Goal: Information Seeking & Learning: Learn about a topic

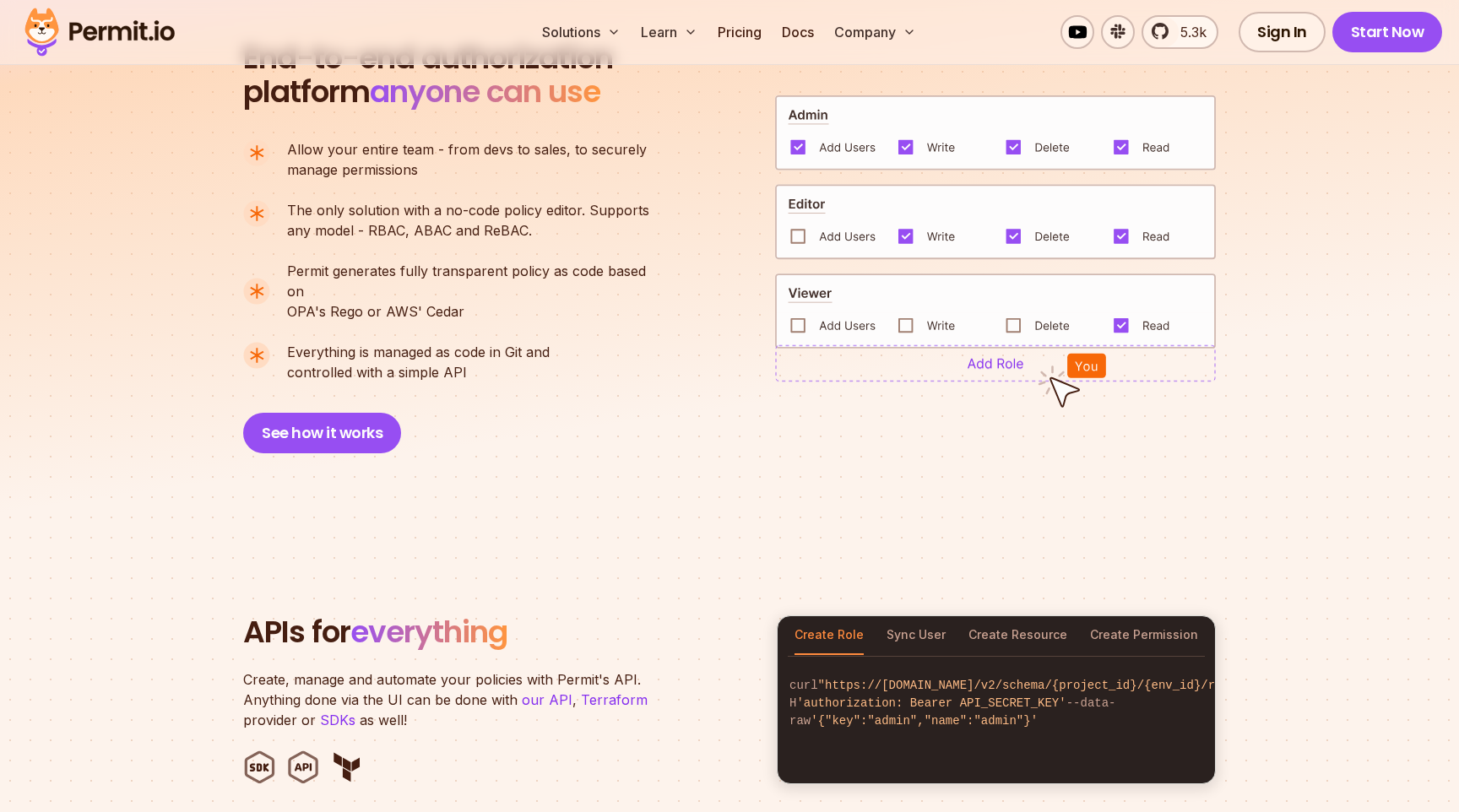
scroll to position [1204, 0]
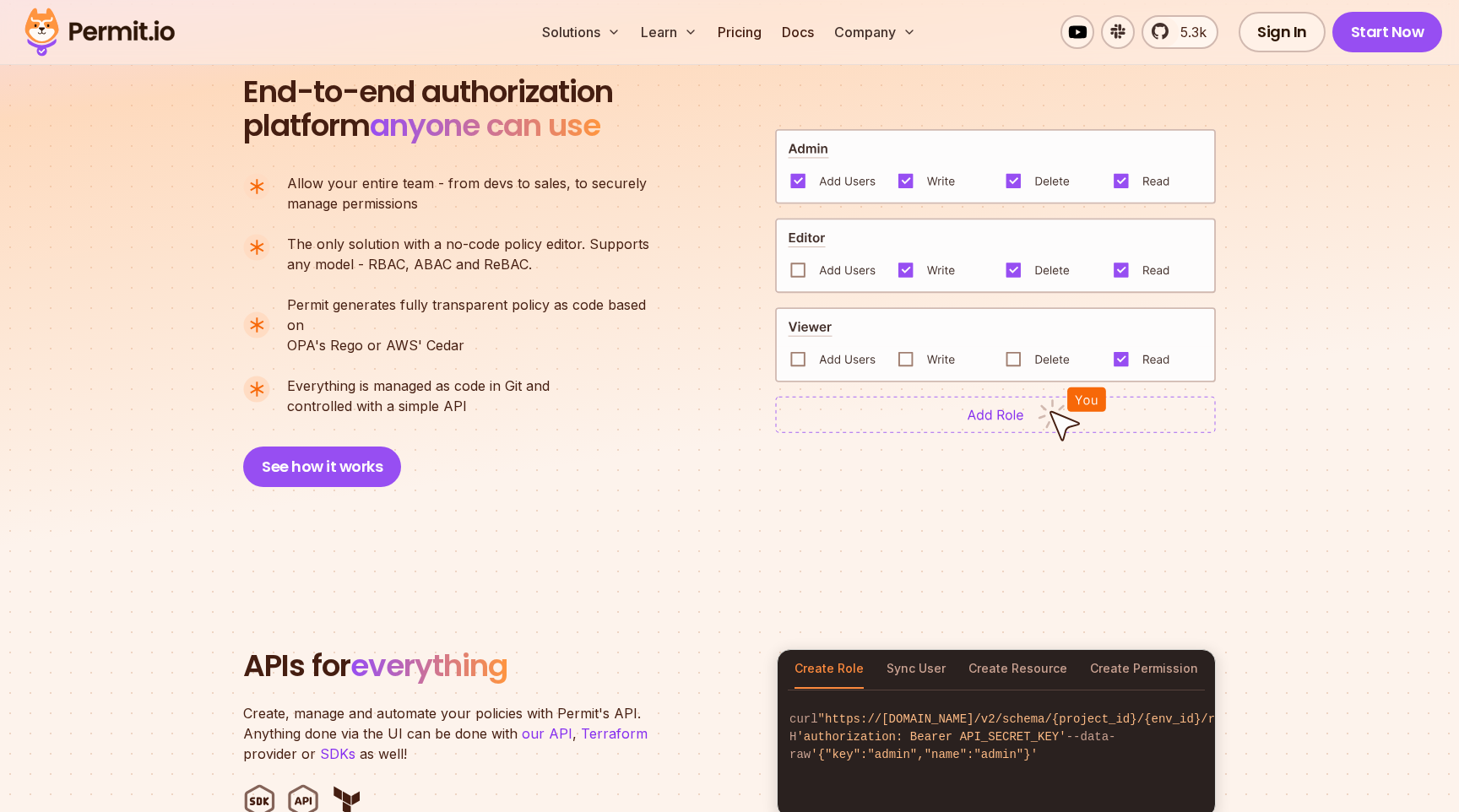
click at [513, 375] on span "Everything is managed as code in Git and" at bounding box center [419, 385] width 263 height 20
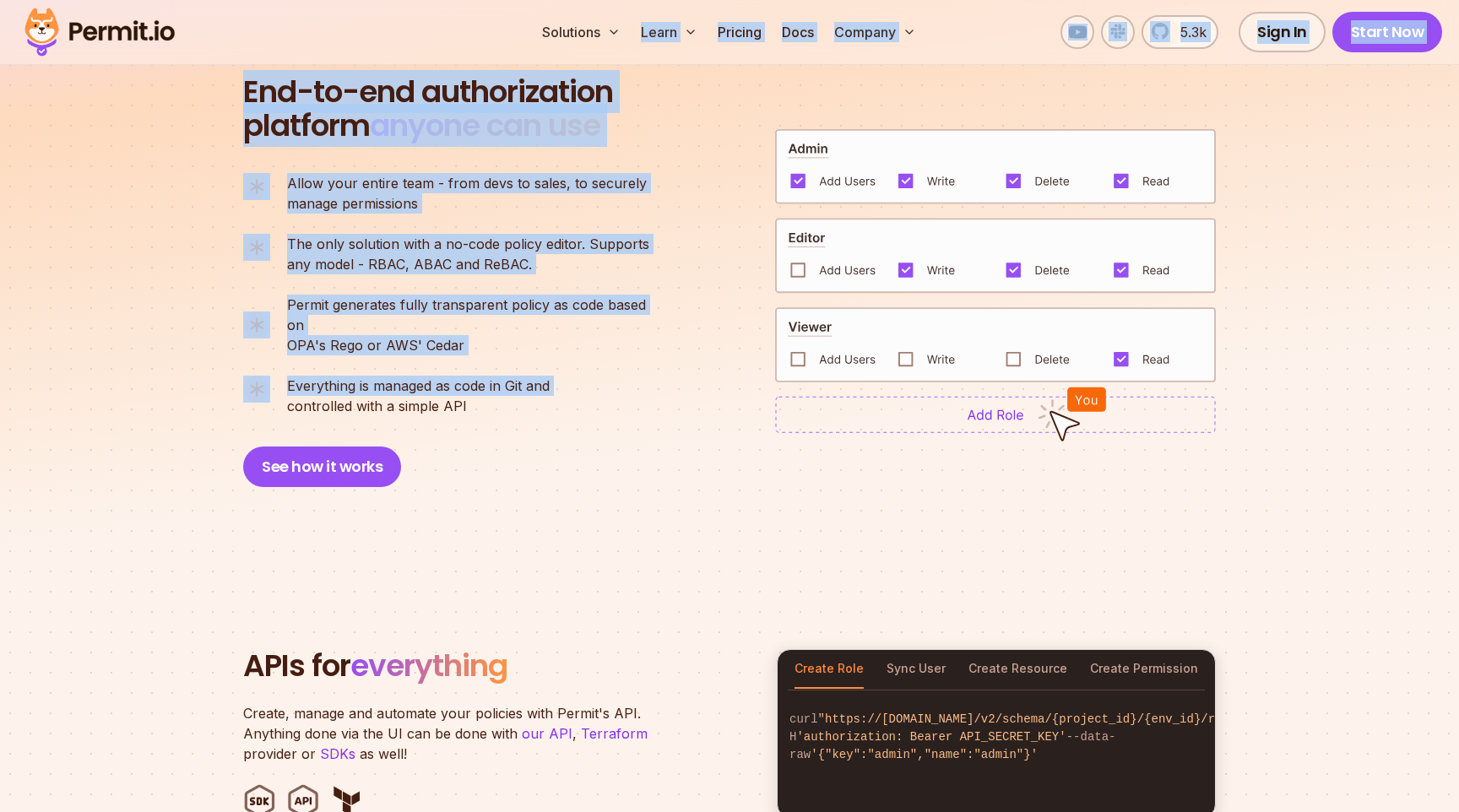
drag, startPoint x: 513, startPoint y: 366, endPoint x: 511, endPoint y: 61, distance: 305.0
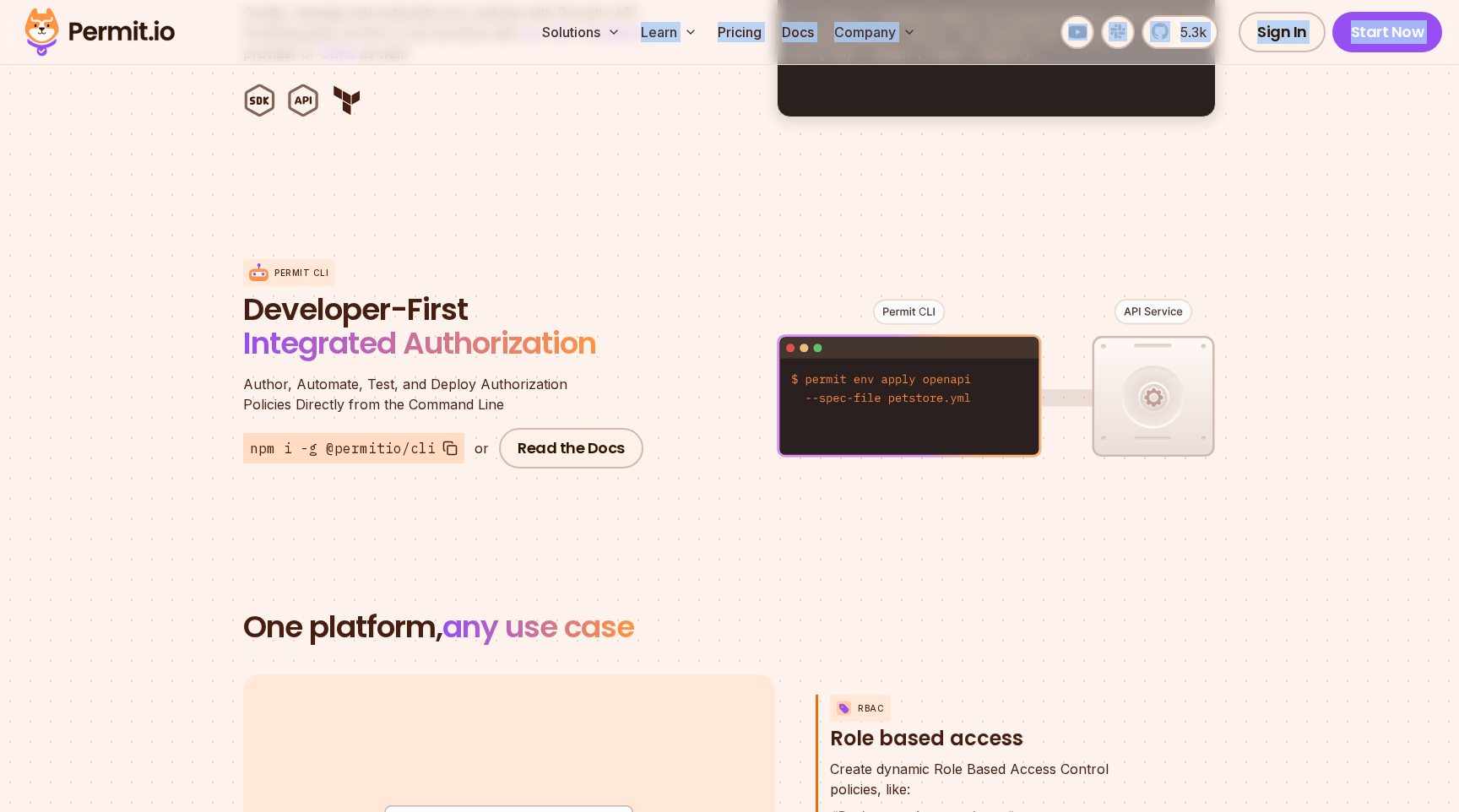
scroll to position [1938, 0]
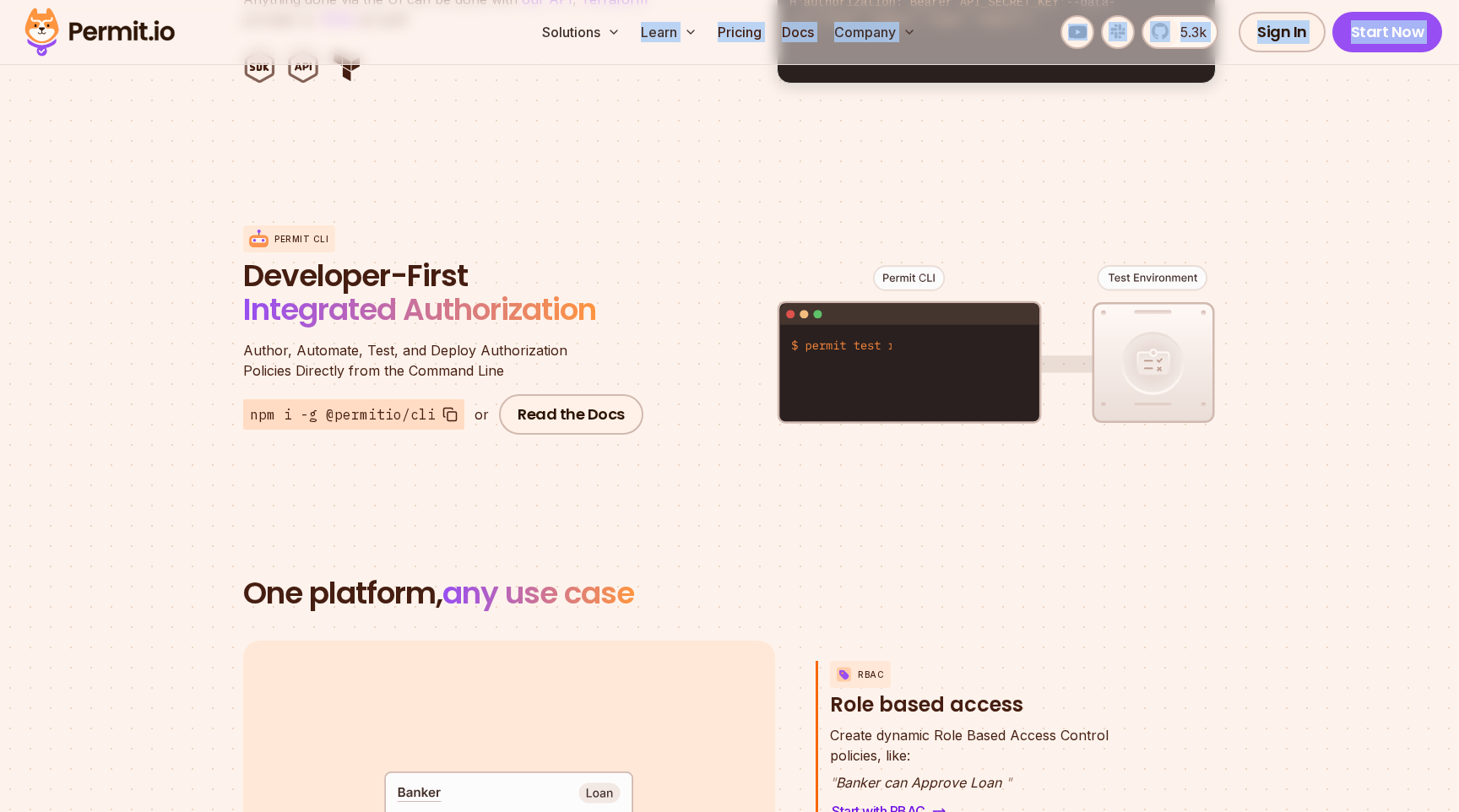
click at [491, 340] on span "Author, Automate, Test, and Deploy Authorization" at bounding box center [445, 350] width 405 height 20
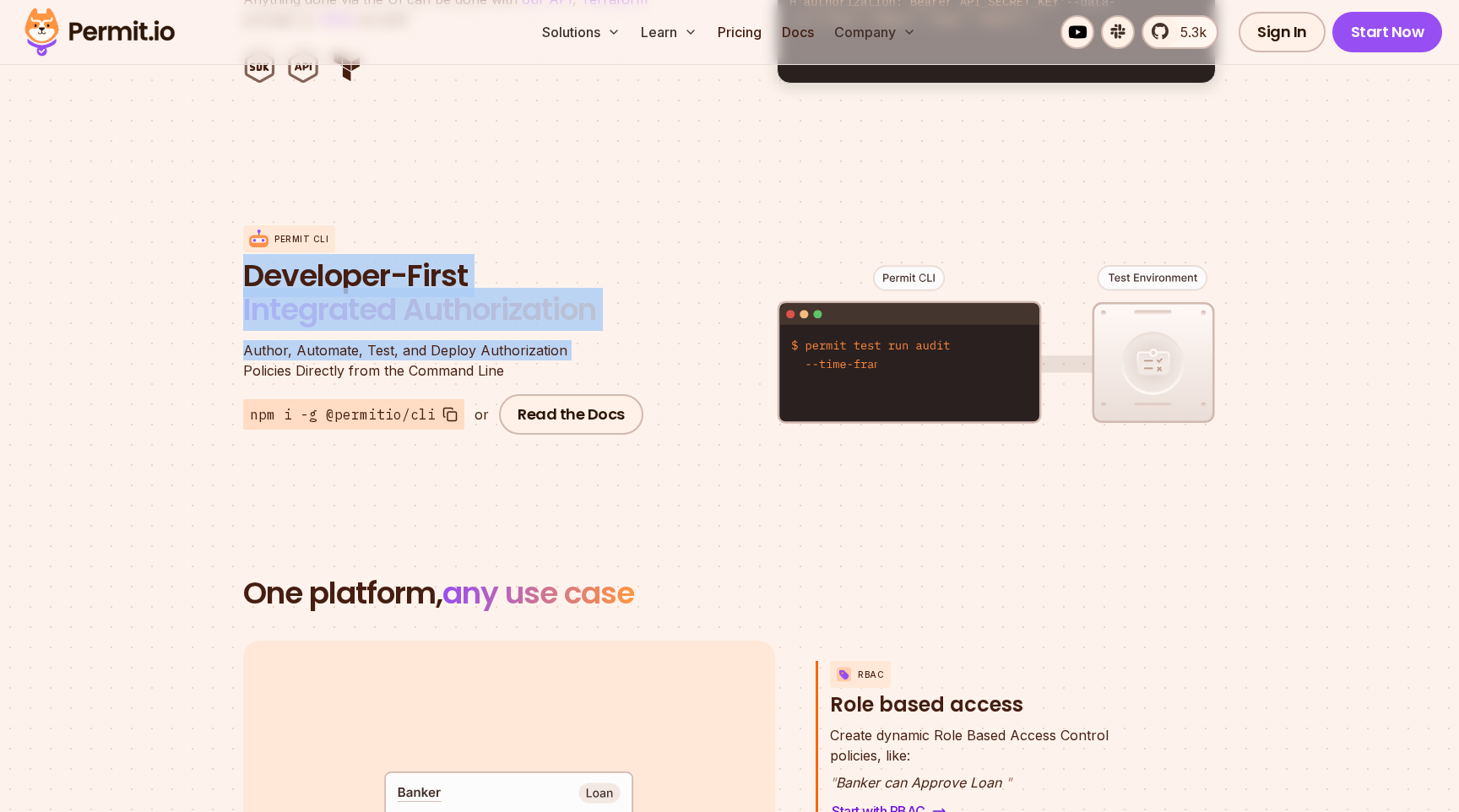
drag, startPoint x: 491, startPoint y: 326, endPoint x: 442, endPoint y: 246, distance: 93.8
click at [442, 246] on div "Permit CLI Developer-First Integrated Authorization Author, Automate, Test, and…" at bounding box center [445, 330] width 405 height 209
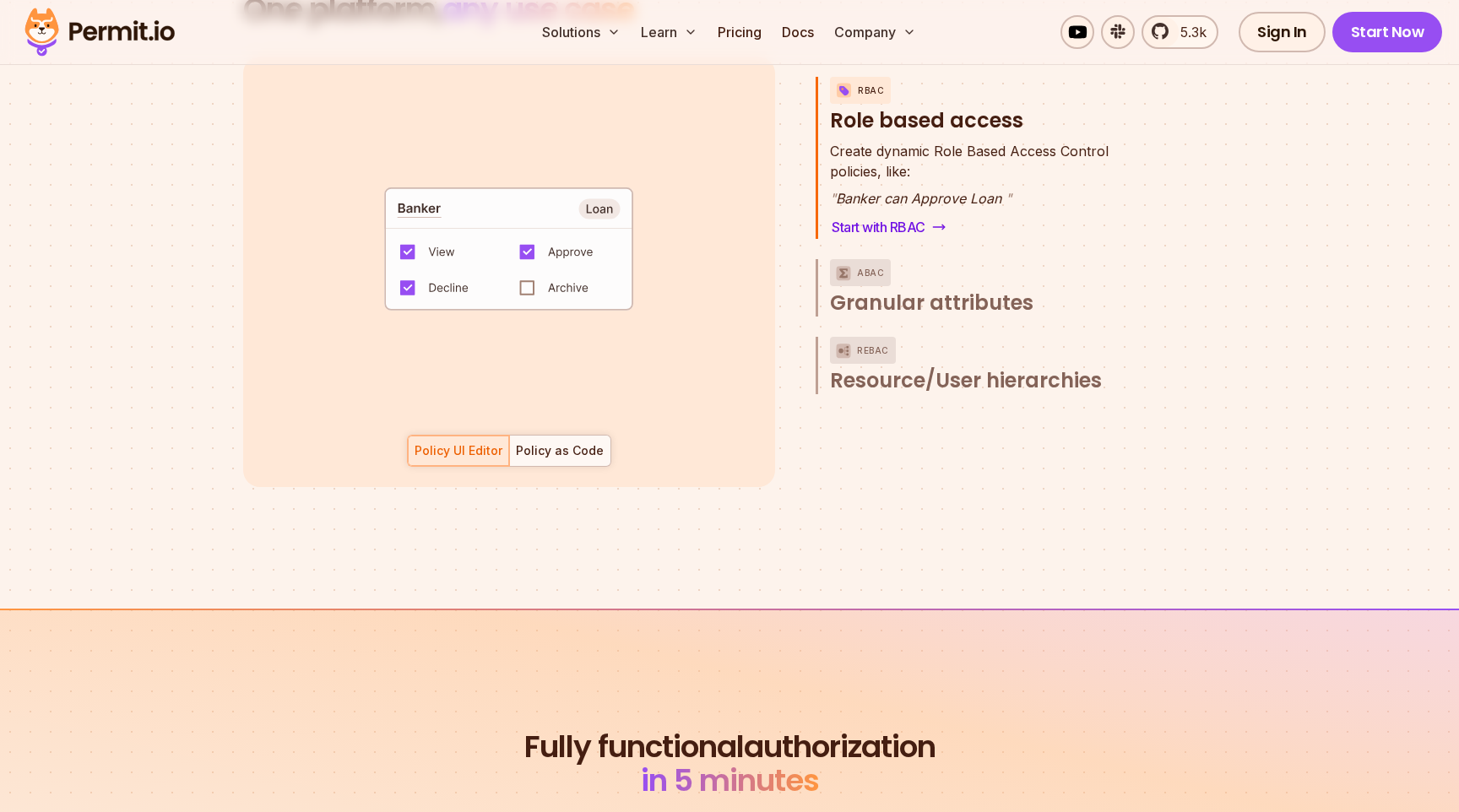
scroll to position [2519, 0]
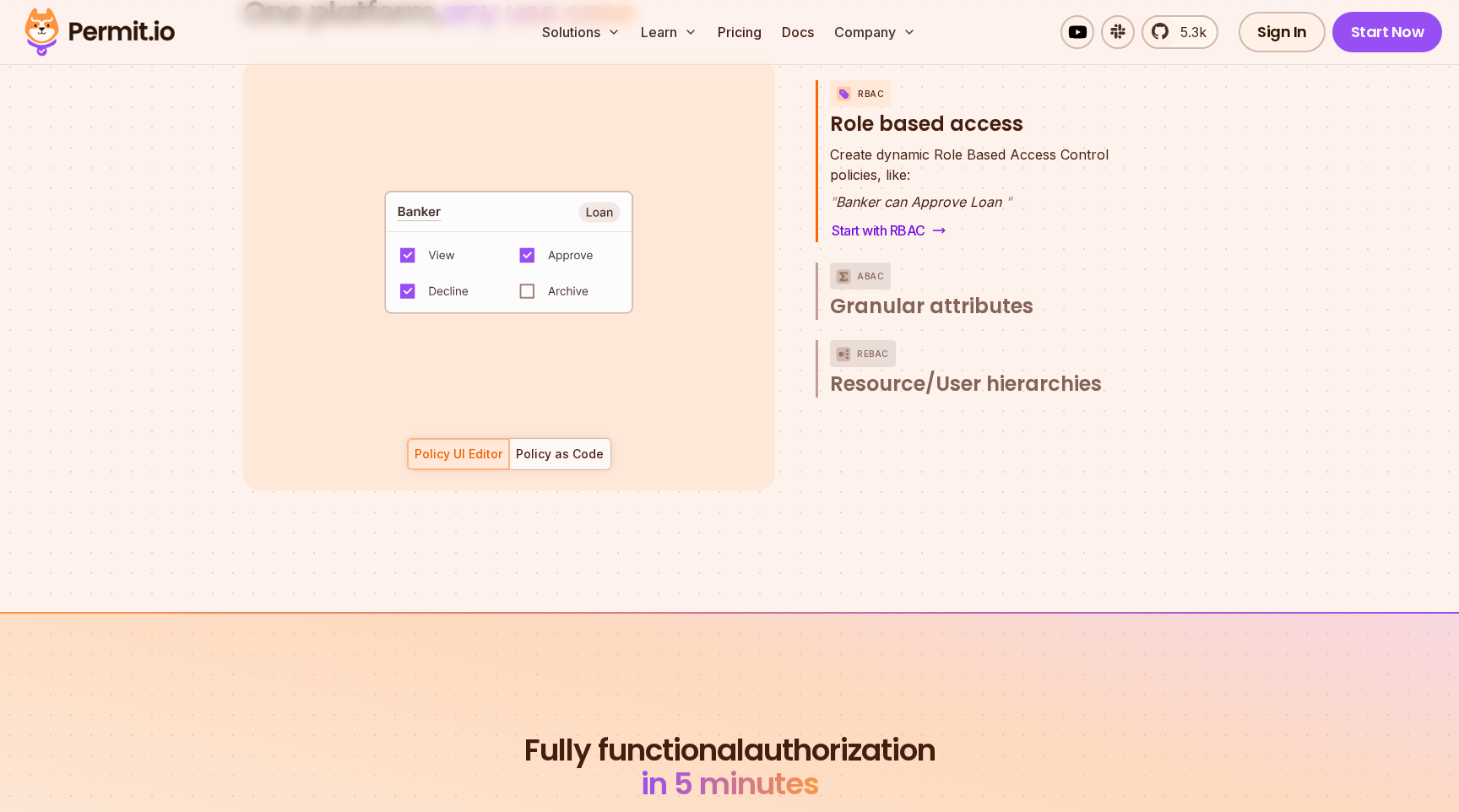
click at [989, 162] on p "Create dynamic Role Based Access Control policies, like:" at bounding box center [969, 164] width 278 height 41
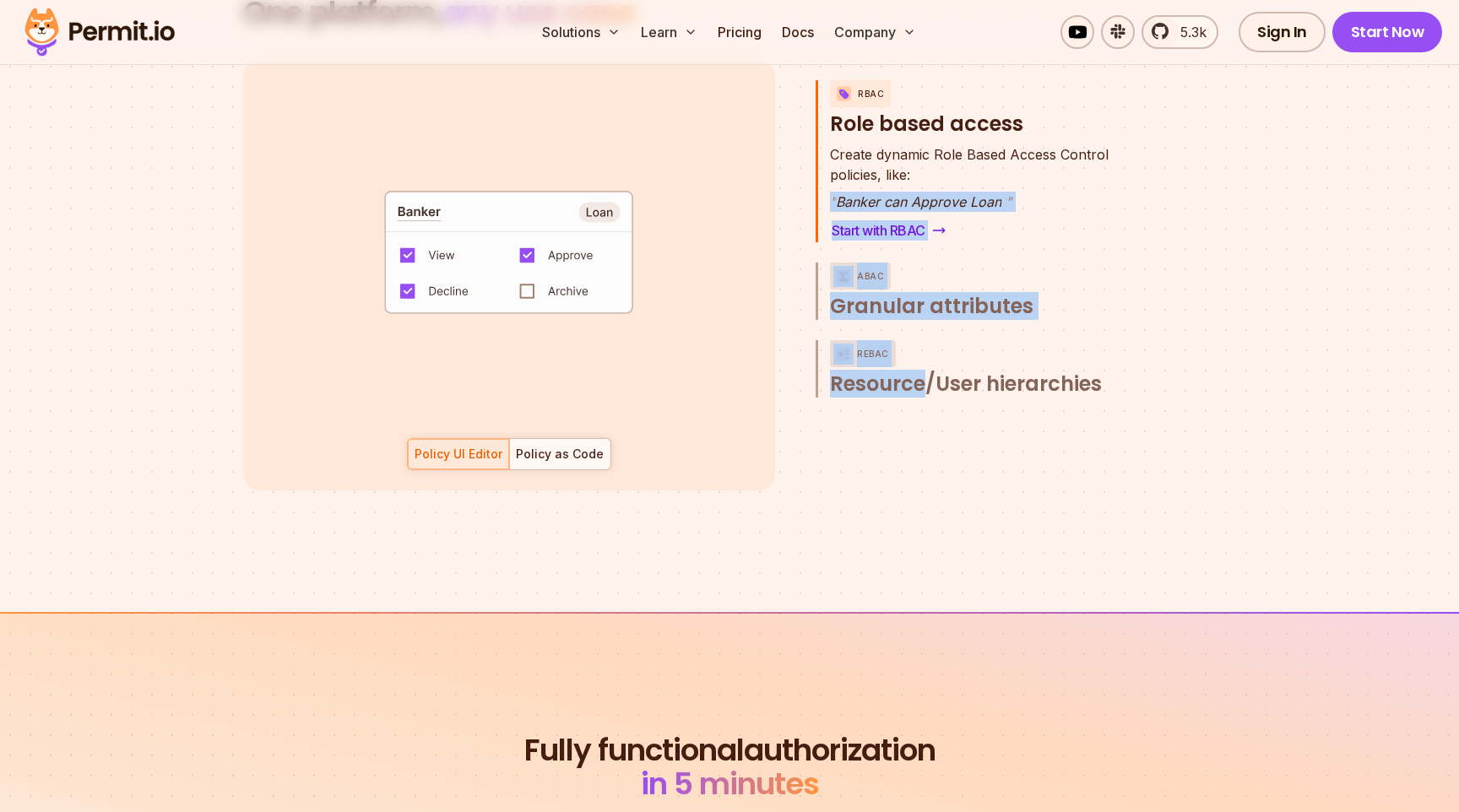
drag, startPoint x: 989, startPoint y: 162, endPoint x: 979, endPoint y: 310, distance: 148.3
click at [981, 312] on div "RBAC Role based access Create dynamic Role Based Access Control policies, like:…" at bounding box center [980, 275] width 329 height 430
click at [978, 294] on span "Granular attributes" at bounding box center [932, 306] width 203 height 27
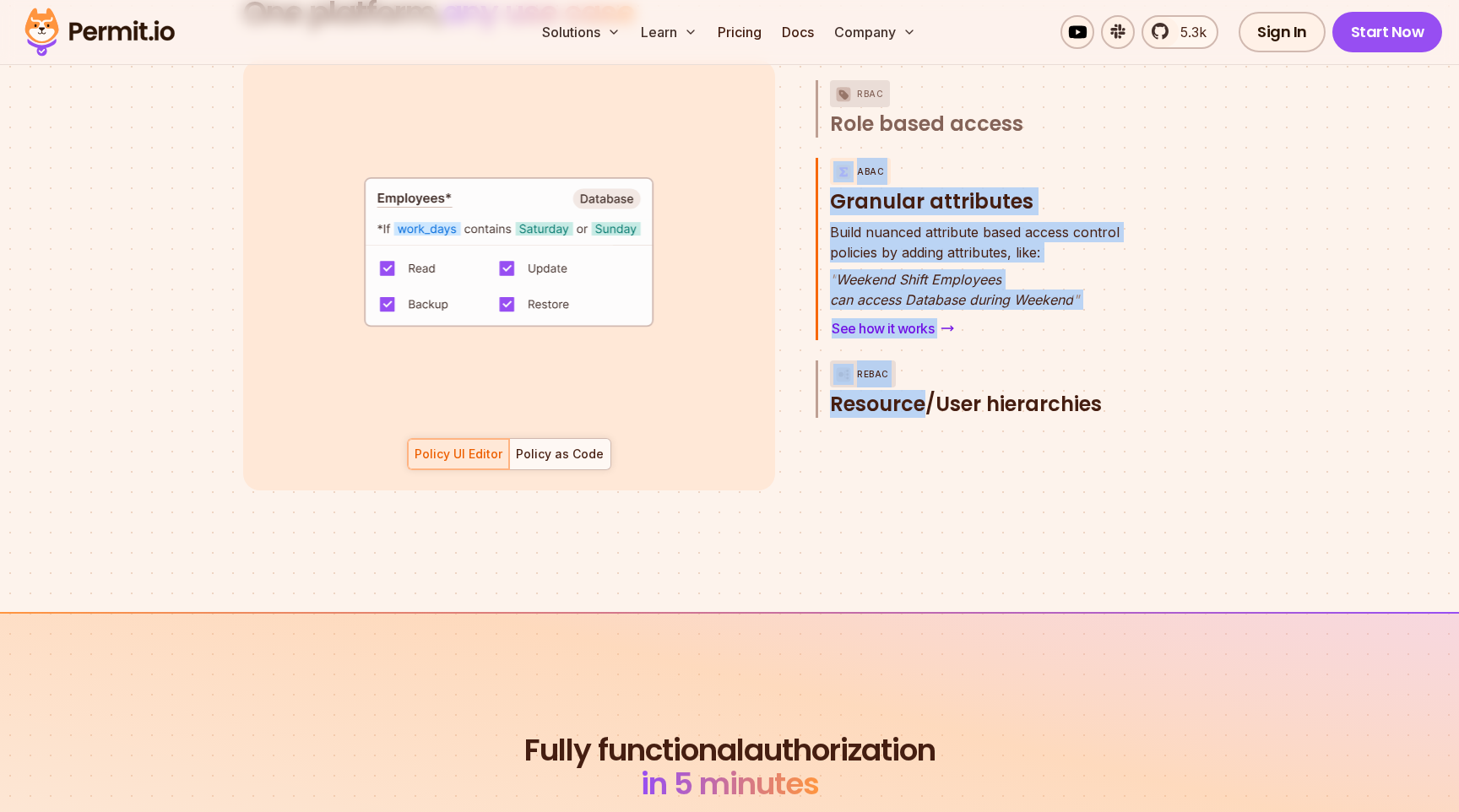
click at [982, 391] on span "Resource/User hierarchies" at bounding box center [967, 404] width 272 height 27
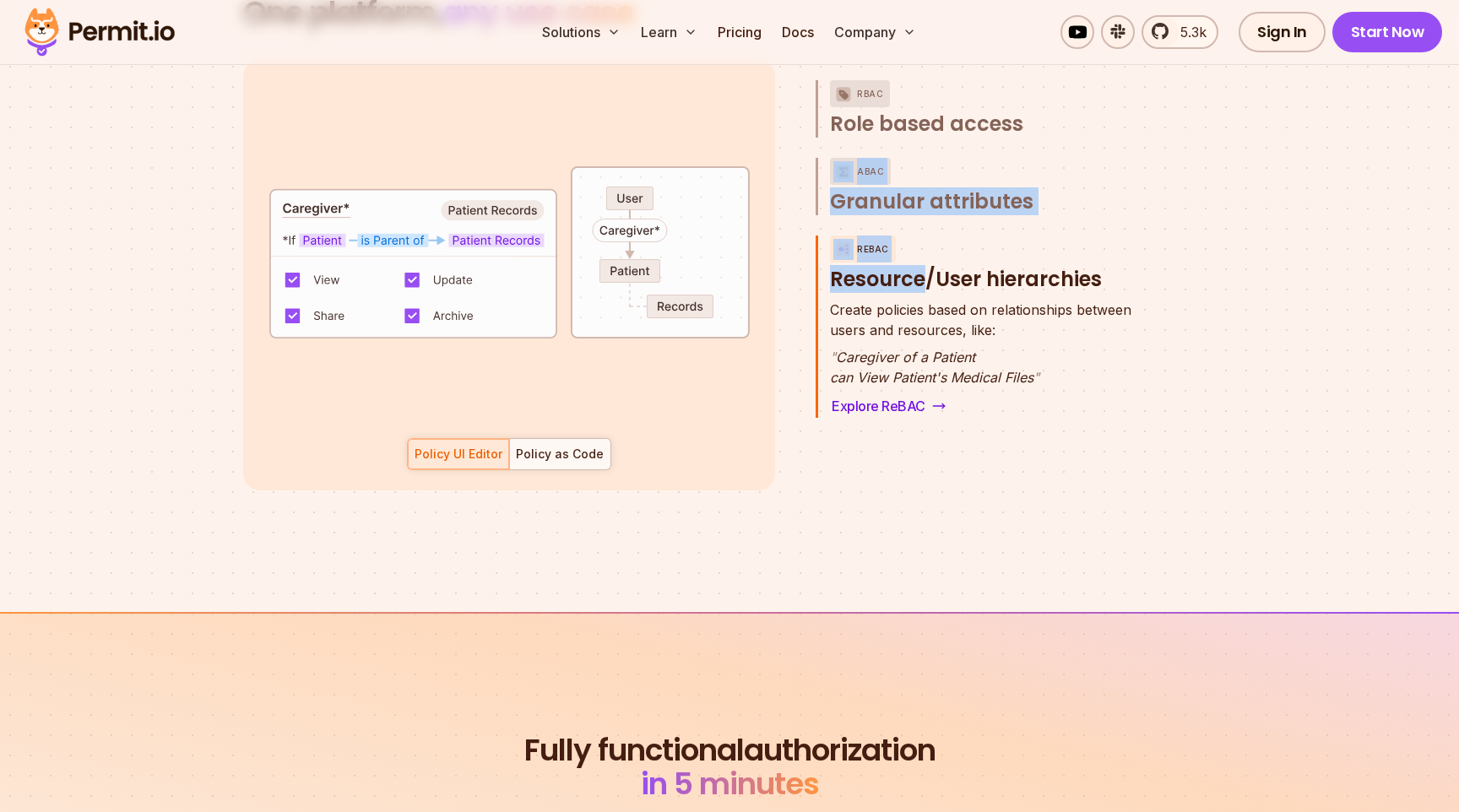
click at [994, 508] on section "One platform, any use case RBAC Role based access default allow := false allow …" at bounding box center [729, 263] width 1459 height 697
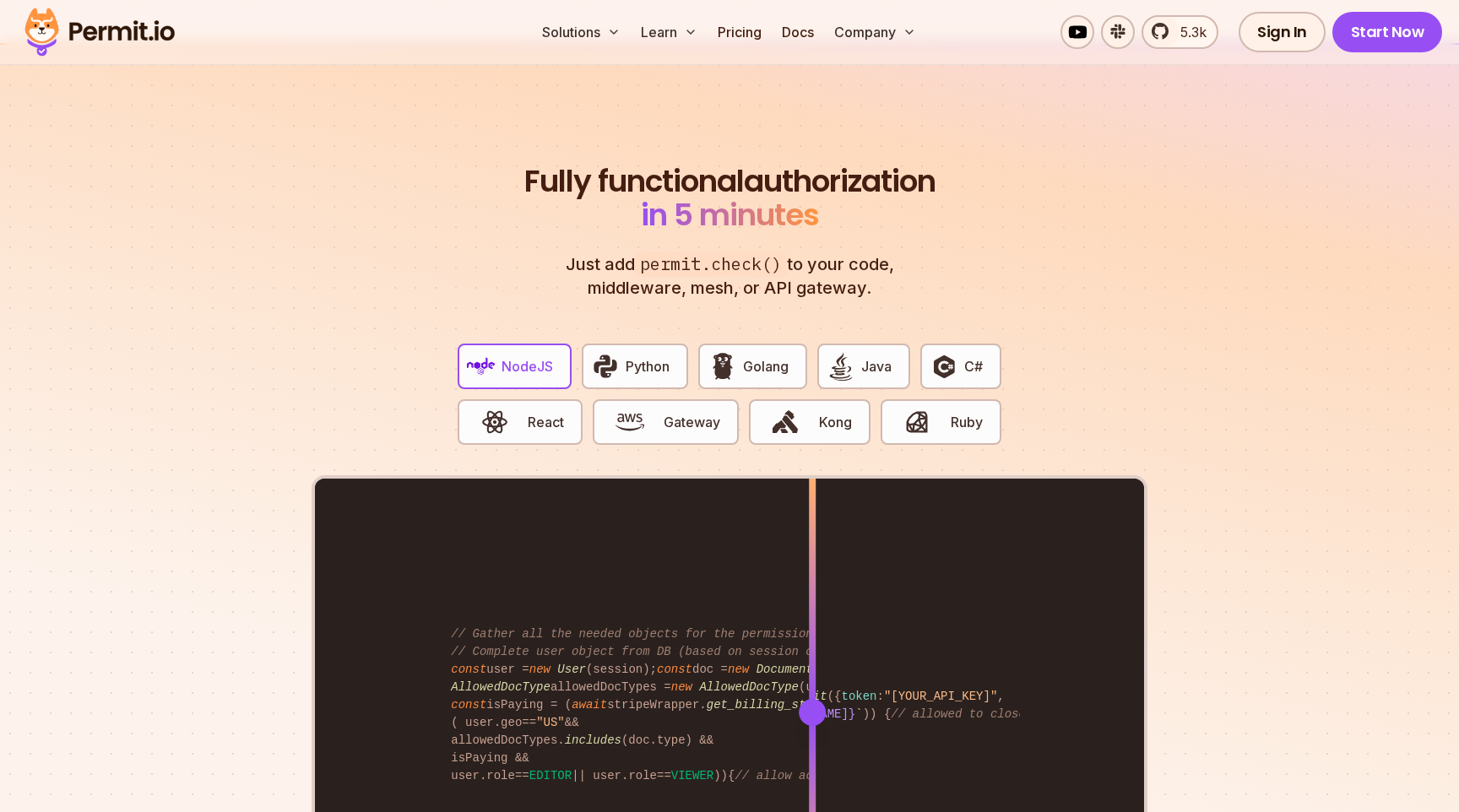
scroll to position [3108, 0]
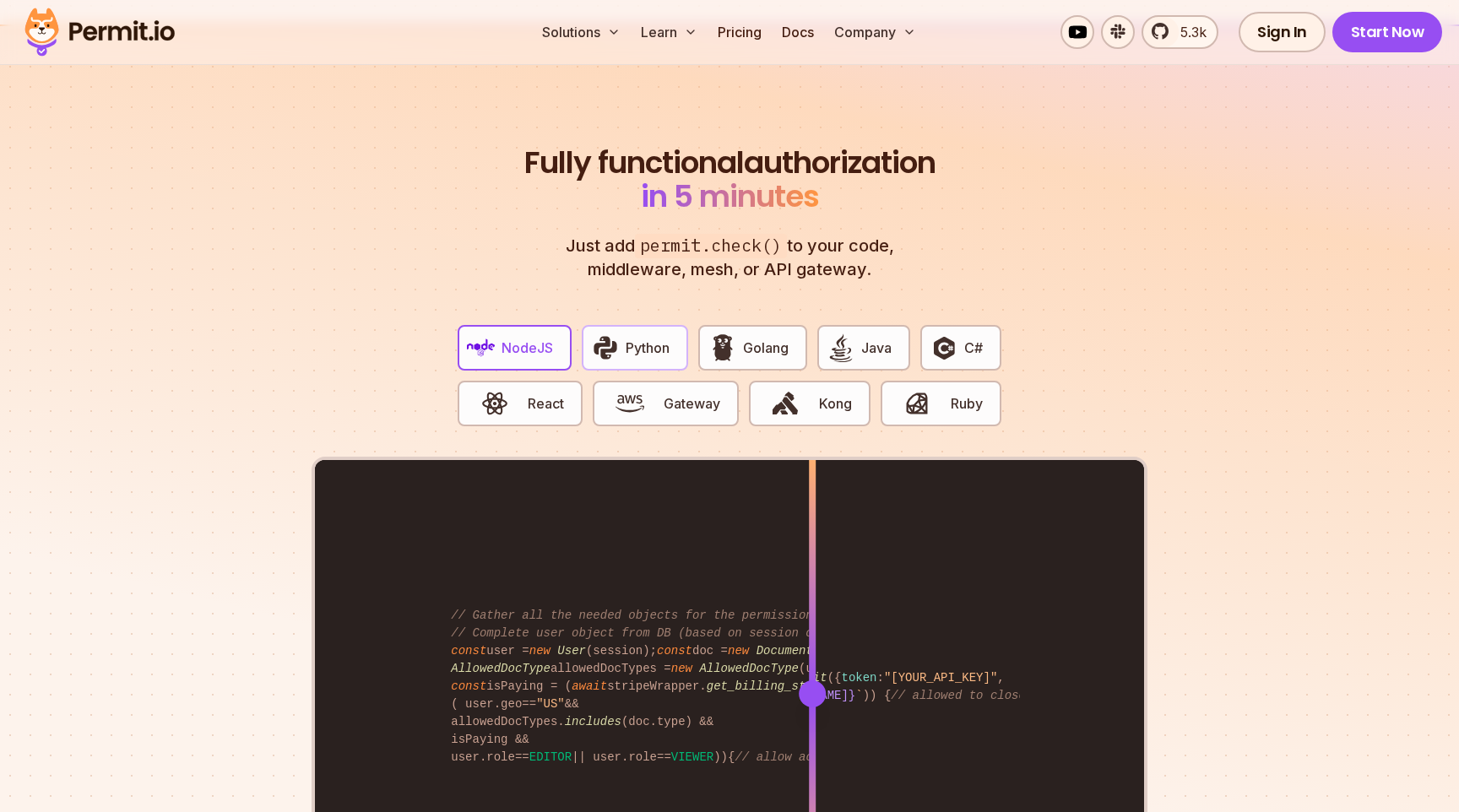
click at [618, 334] on img "button" at bounding box center [606, 348] width 29 height 29
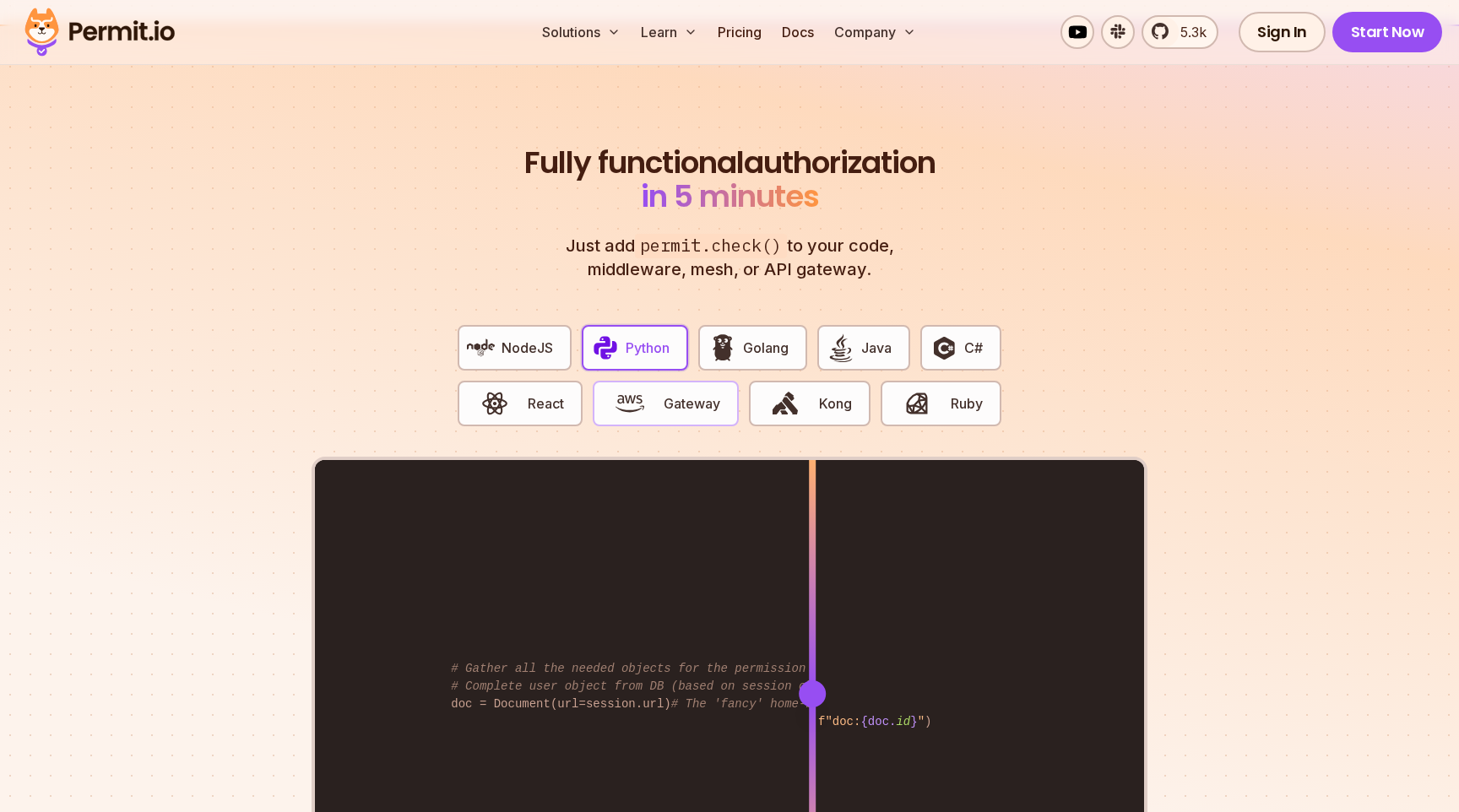
click at [666, 393] on span "Gateway" at bounding box center [692, 403] width 56 height 20
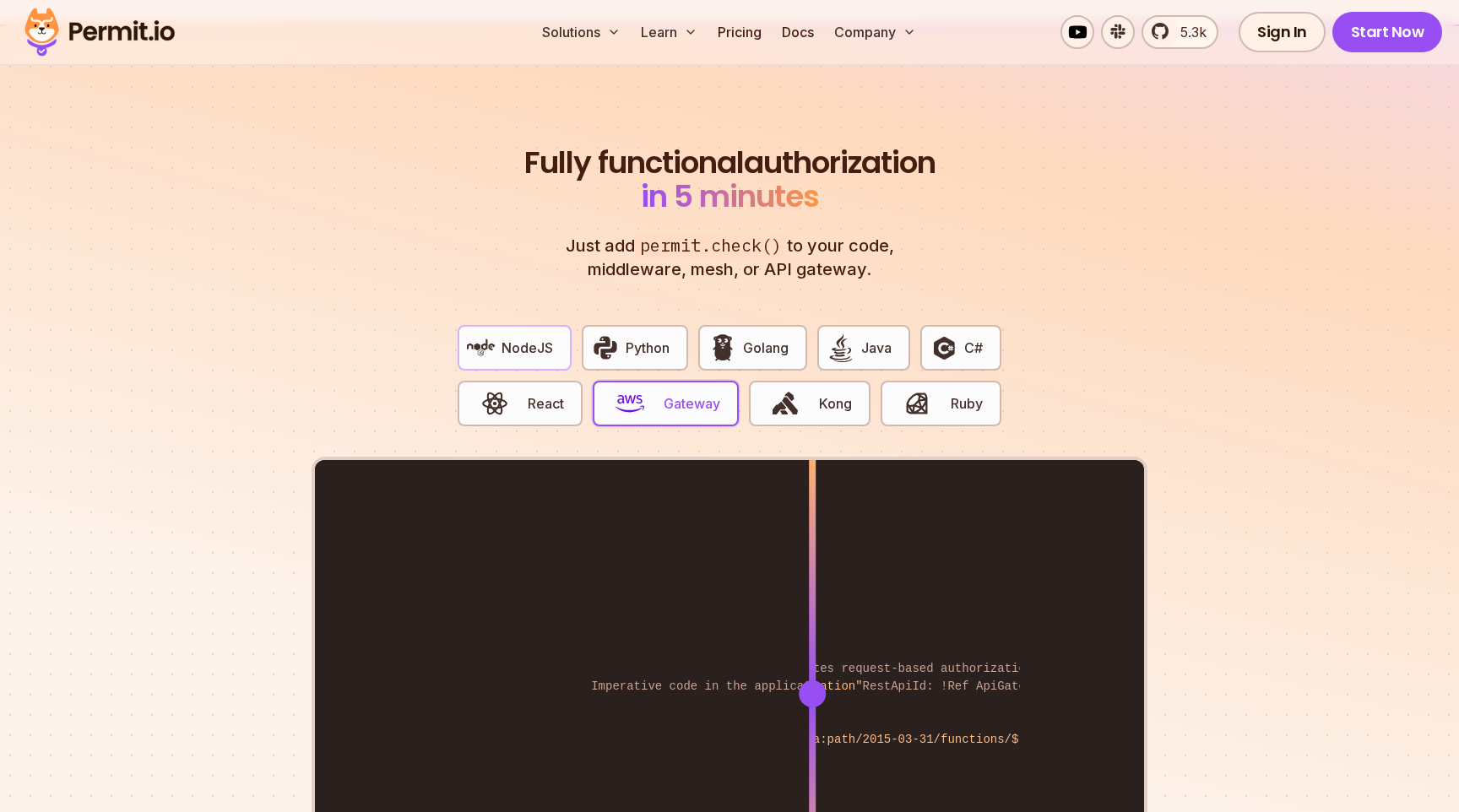
click at [541, 338] on span "NodeJS" at bounding box center [527, 348] width 52 height 20
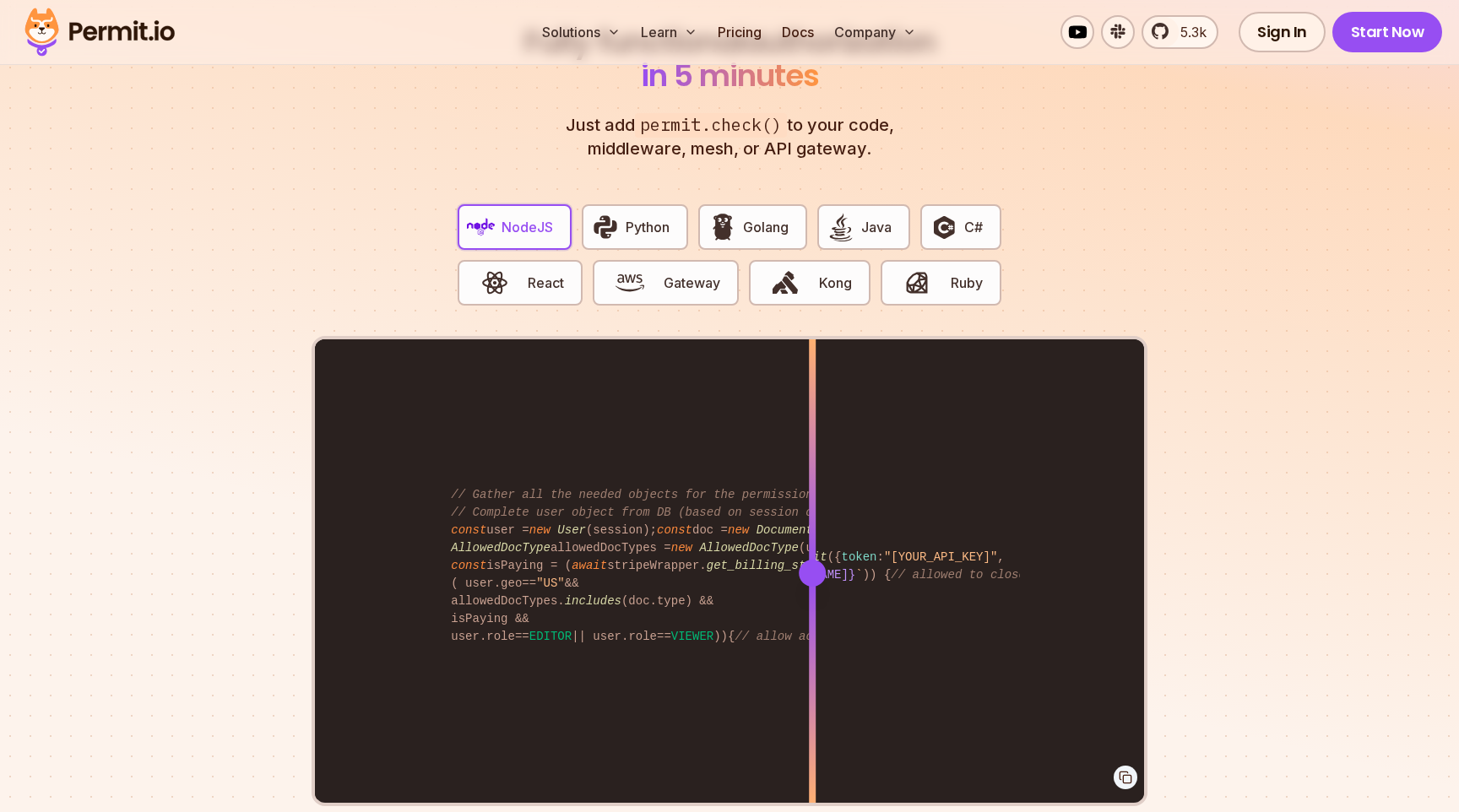
scroll to position [3251, 0]
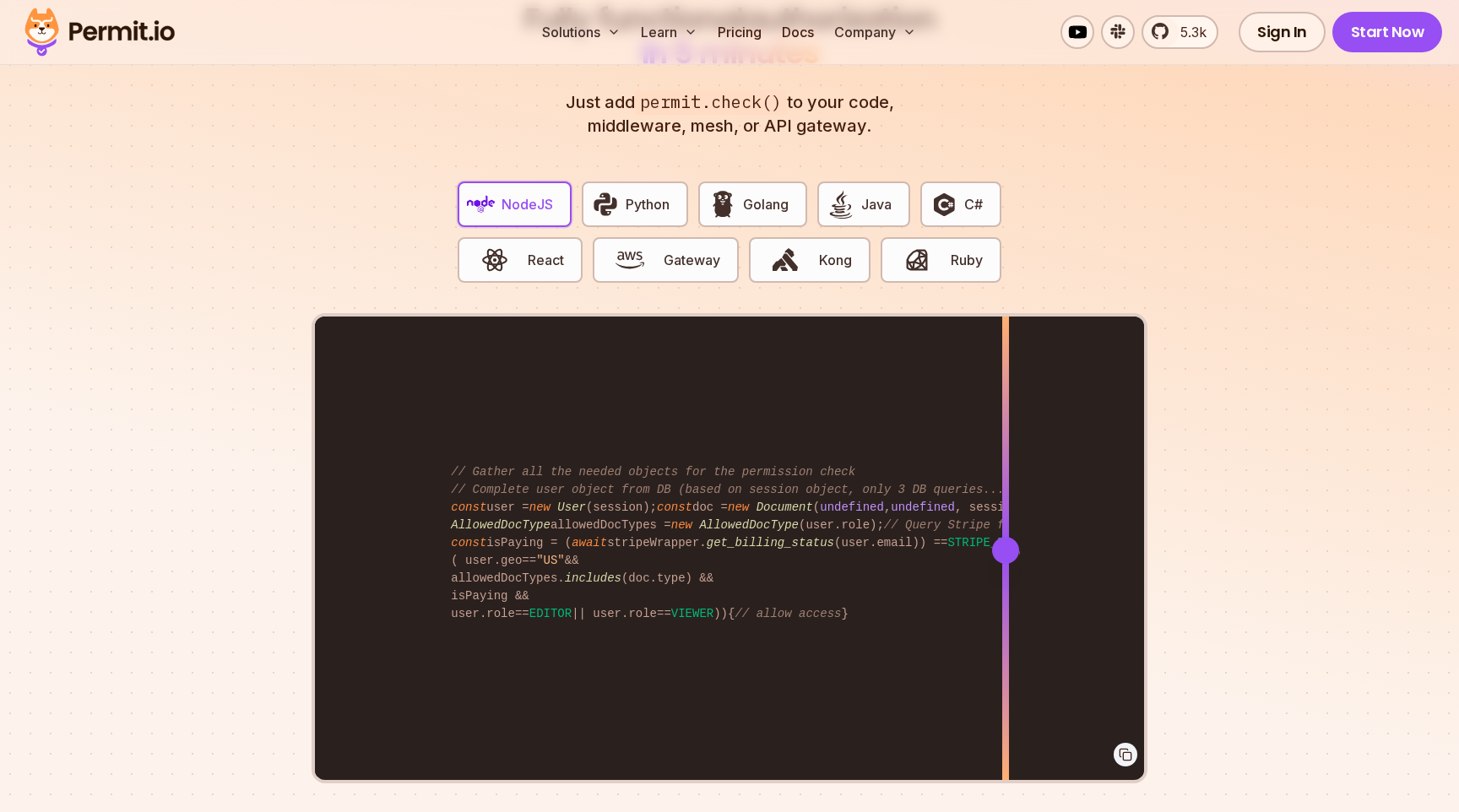
drag, startPoint x: 822, startPoint y: 535, endPoint x: 1006, endPoint y: 627, distance: 205.7
click at [1006, 627] on div at bounding box center [1006, 549] width 6 height 466
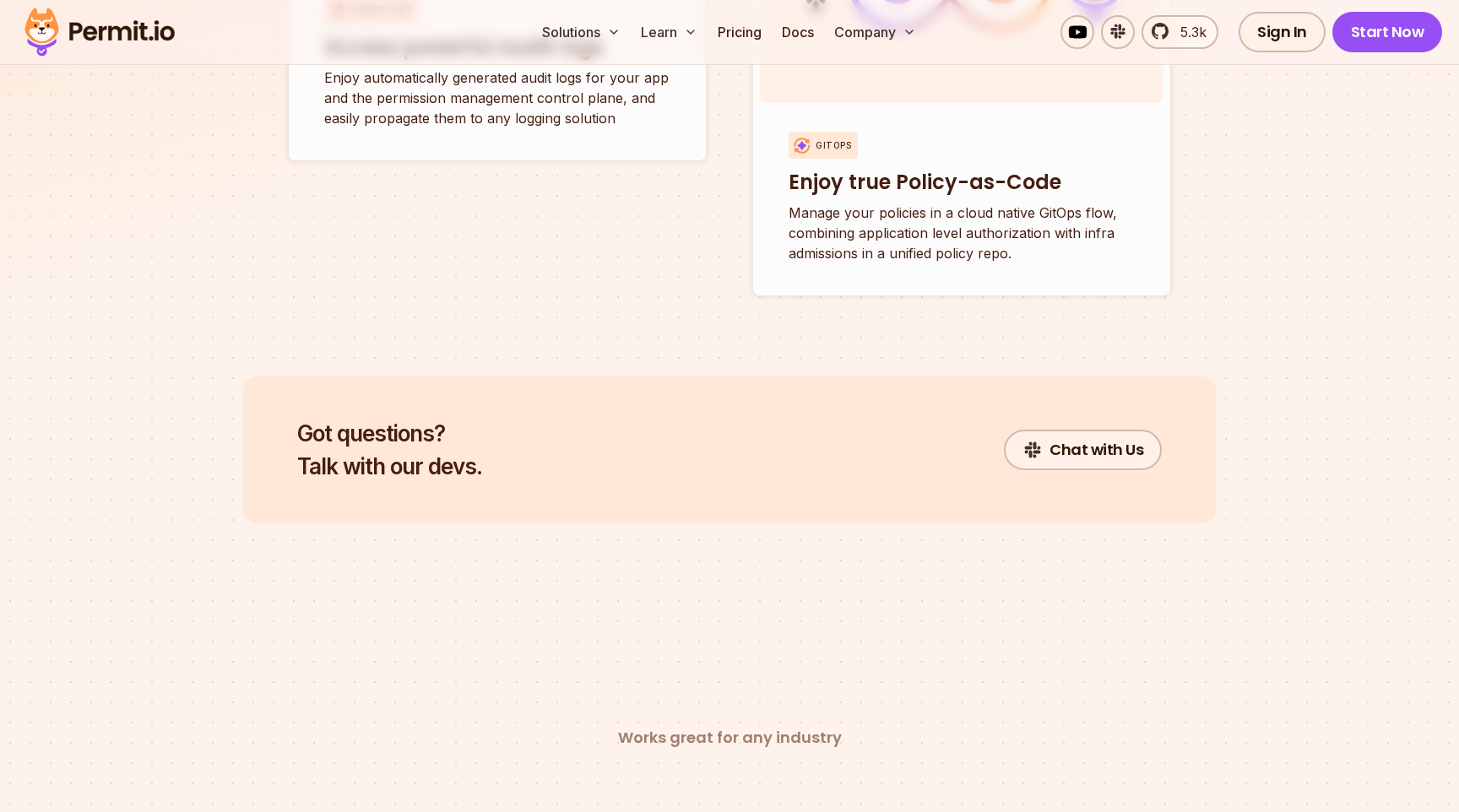
scroll to position [6940, 0]
